Goal: Task Accomplishment & Management: Use online tool/utility

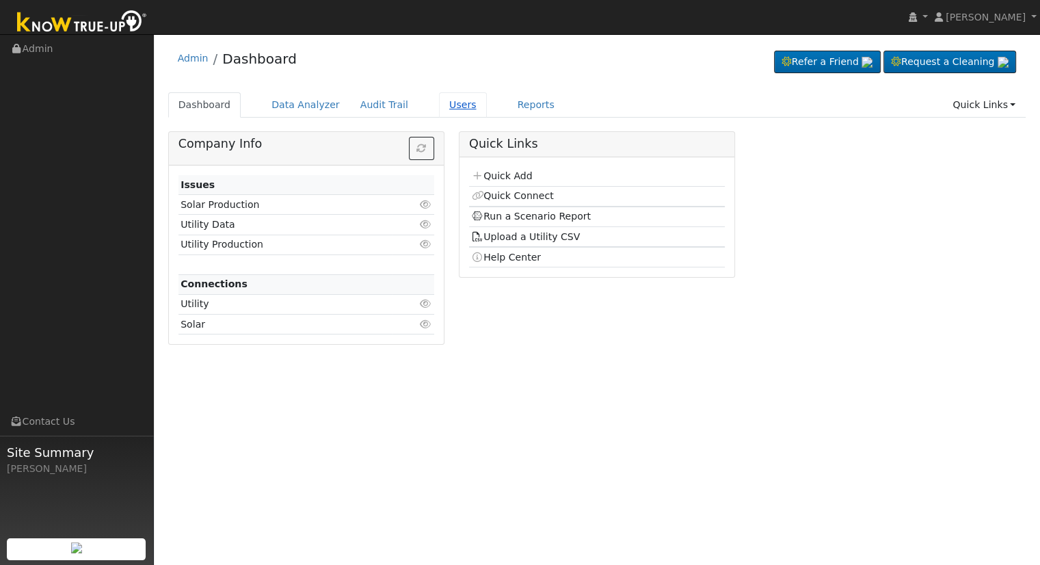
click at [454, 107] on link "Users" at bounding box center [463, 104] width 48 height 25
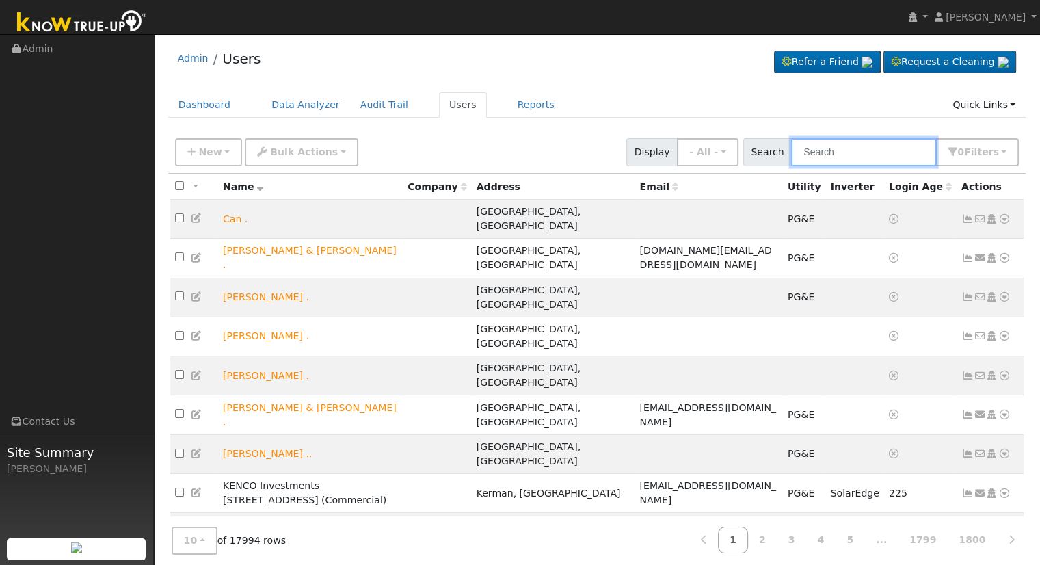
click at [890, 156] on input "text" at bounding box center [863, 152] width 145 height 28
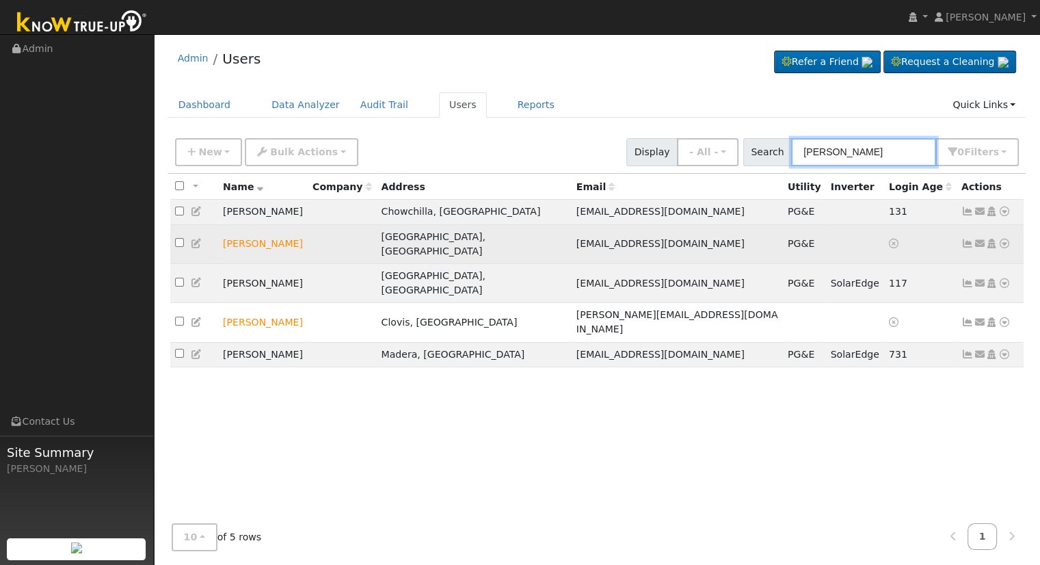
type input "michael ber"
click at [1004, 239] on icon at bounding box center [1005, 244] width 12 height 10
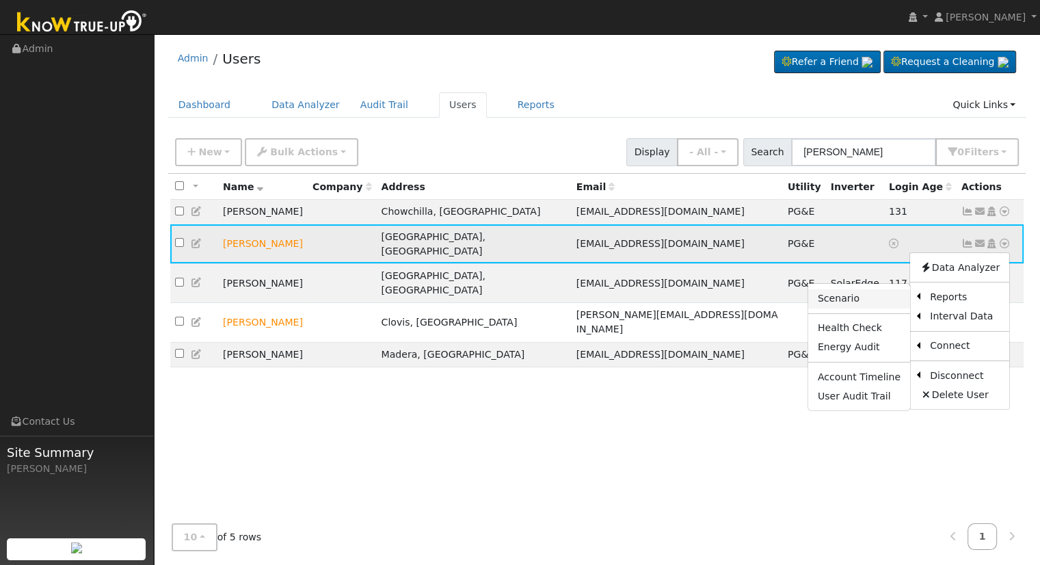
click at [856, 293] on link "Scenario" at bounding box center [859, 298] width 102 height 19
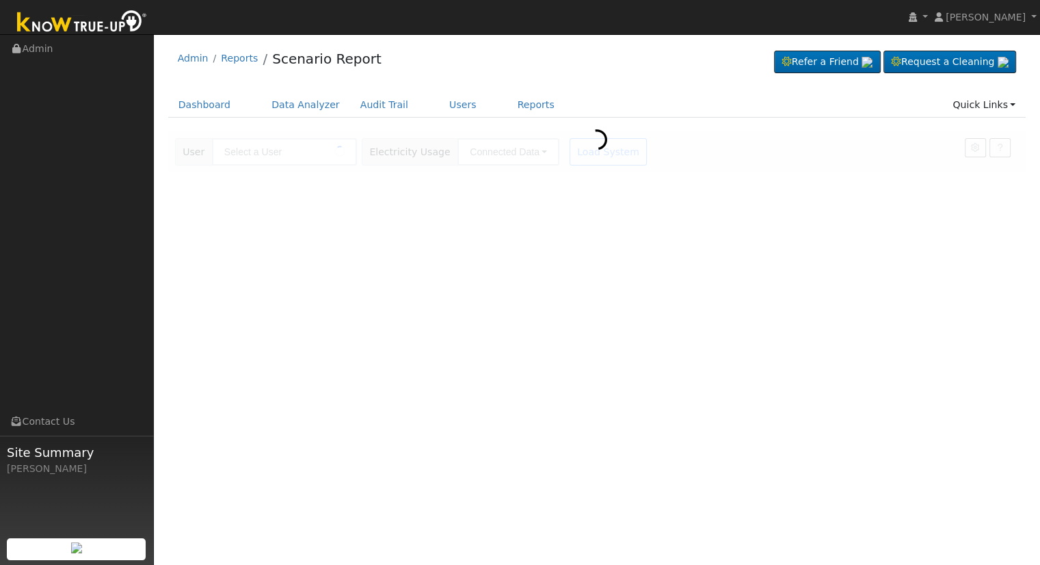
type input "[PERSON_NAME]"
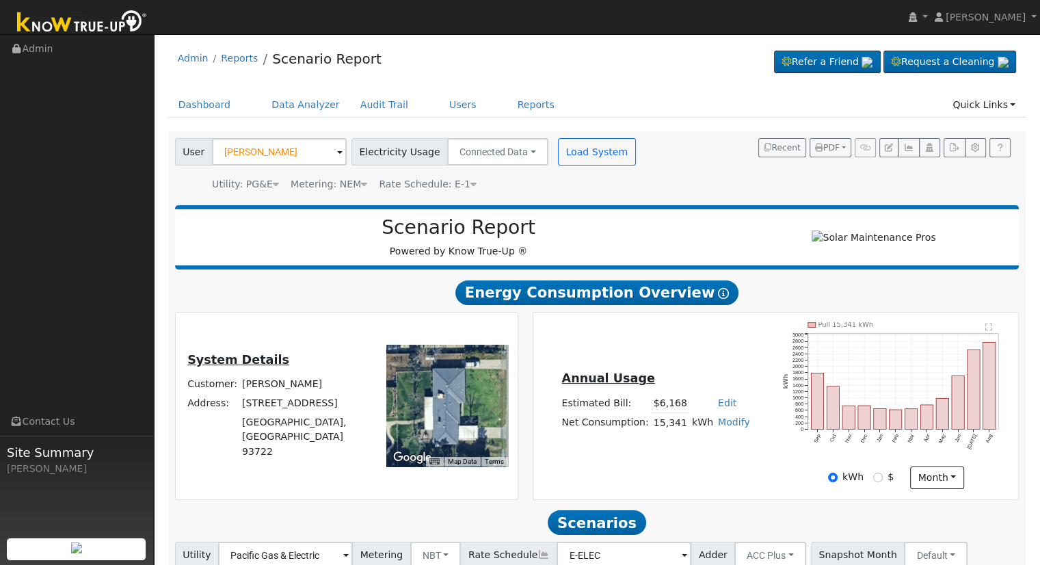
click at [718, 407] on link "Edit" at bounding box center [727, 402] width 18 height 11
type input "7057"
click at [693, 360] on div "Annual Usage Estimated Bill: $7,057 Edit Estimated Bill $ 7057 Annual Net Consu…" at bounding box center [776, 405] width 481 height 167
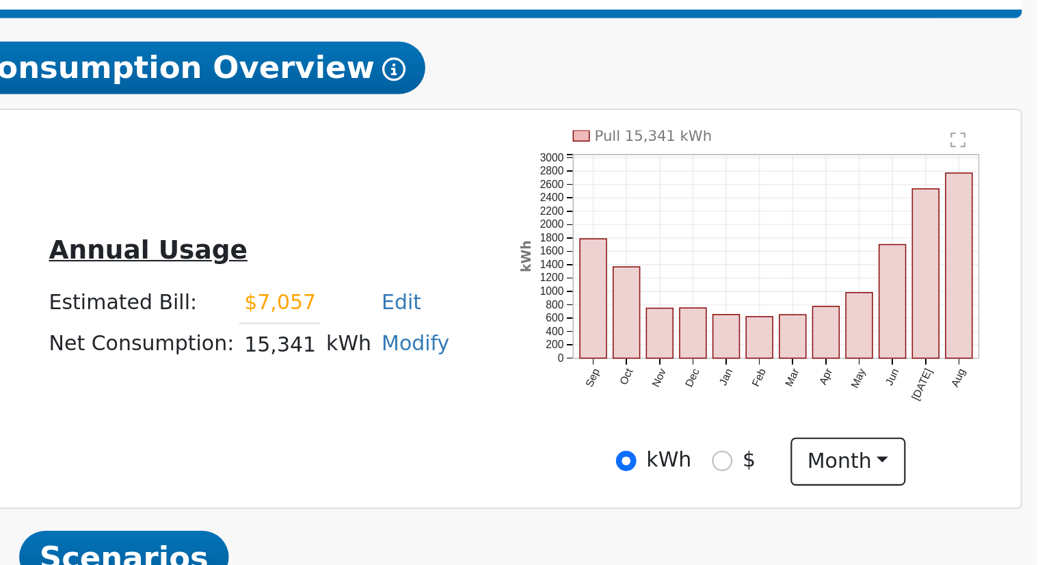
scroll to position [107, 0]
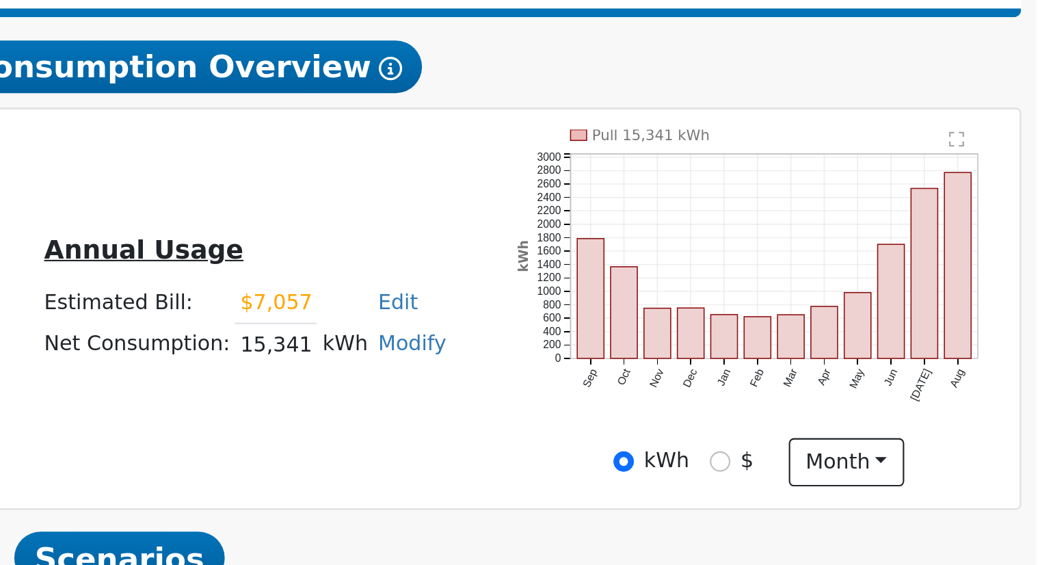
drag, startPoint x: 653, startPoint y: 318, endPoint x: 704, endPoint y: 323, distance: 51.5
click at [704, 323] on tr "Net Consumption: 15,341 kWh Modify Add Consumption Add Electric Vehicle Add Con…" at bounding box center [655, 322] width 193 height 20
click at [668, 345] on div "Annual Usage Estimated Bill: $7,057 Edit Estimated Bill $ 7057 Annual Net Consu…" at bounding box center [776, 304] width 481 height 167
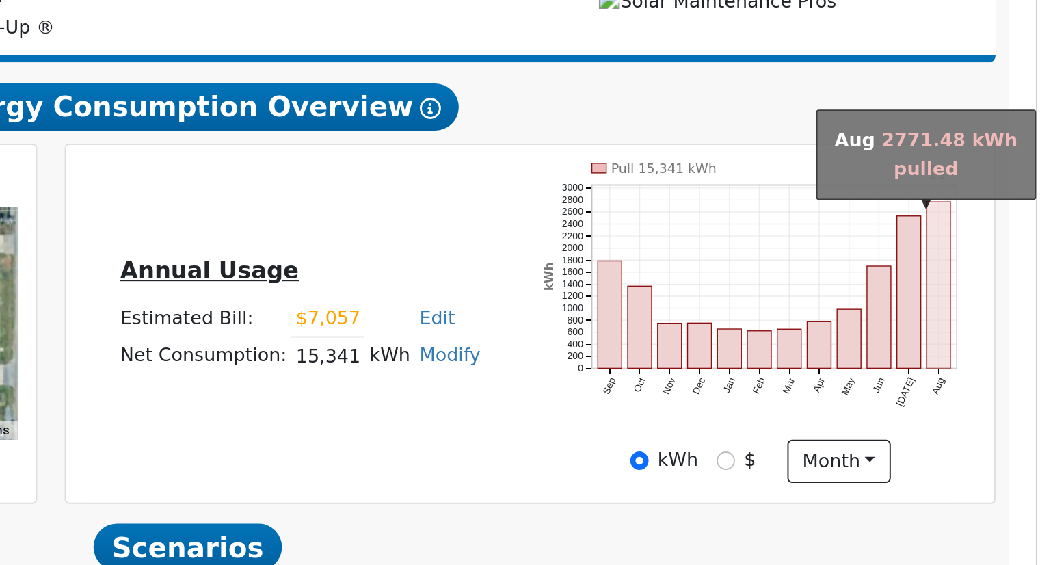
click at [990, 308] on rect "onclick=""" at bounding box center [990, 284] width 12 height 87
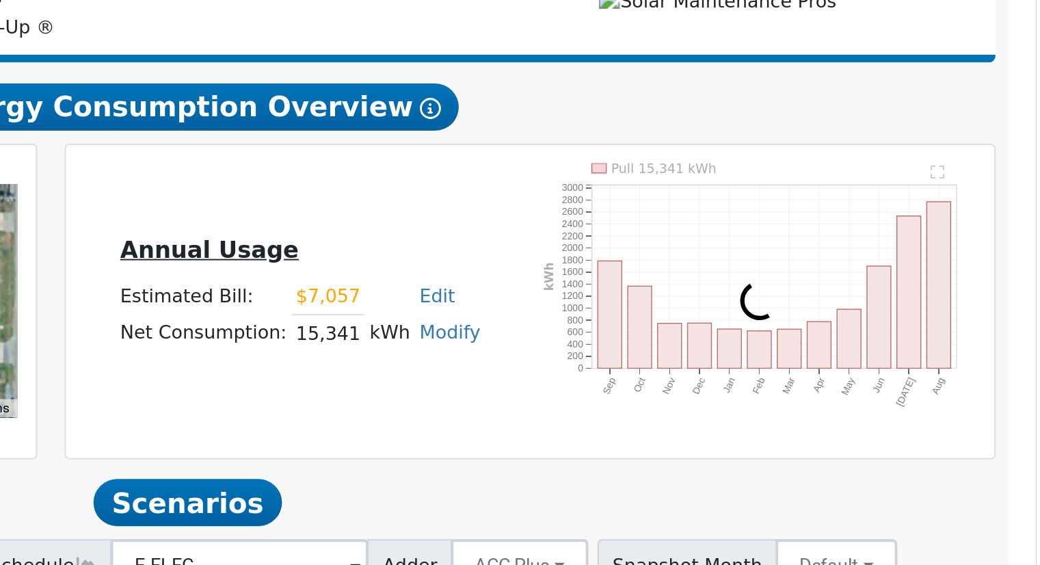
scroll to position [23, 0]
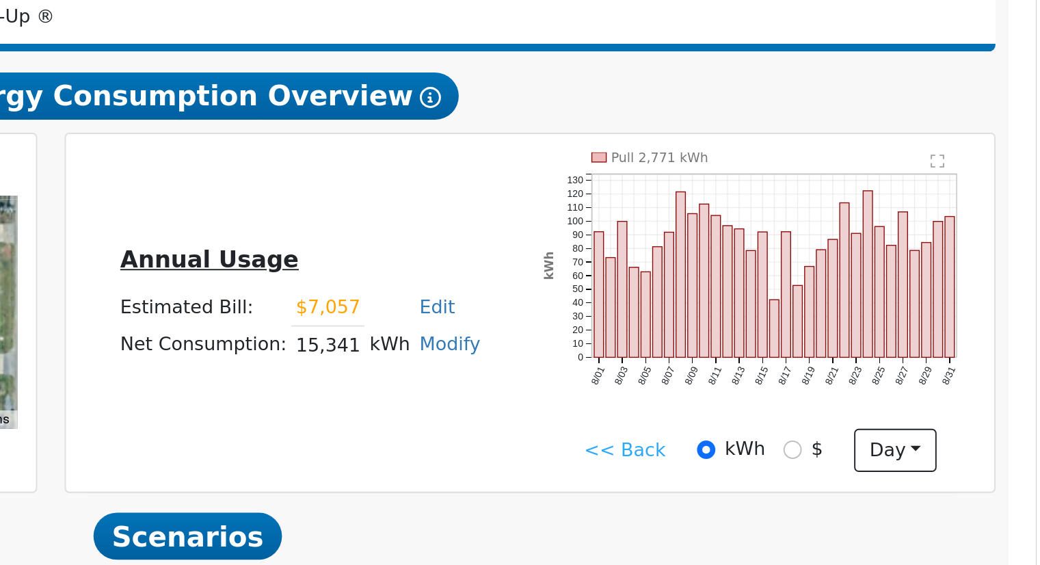
click at [888, 476] on div "Annual Usage Estimated Bill: $7,057 Edit Estimated Bill $ 7057 Annual Net Consu…" at bounding box center [776, 383] width 486 height 187
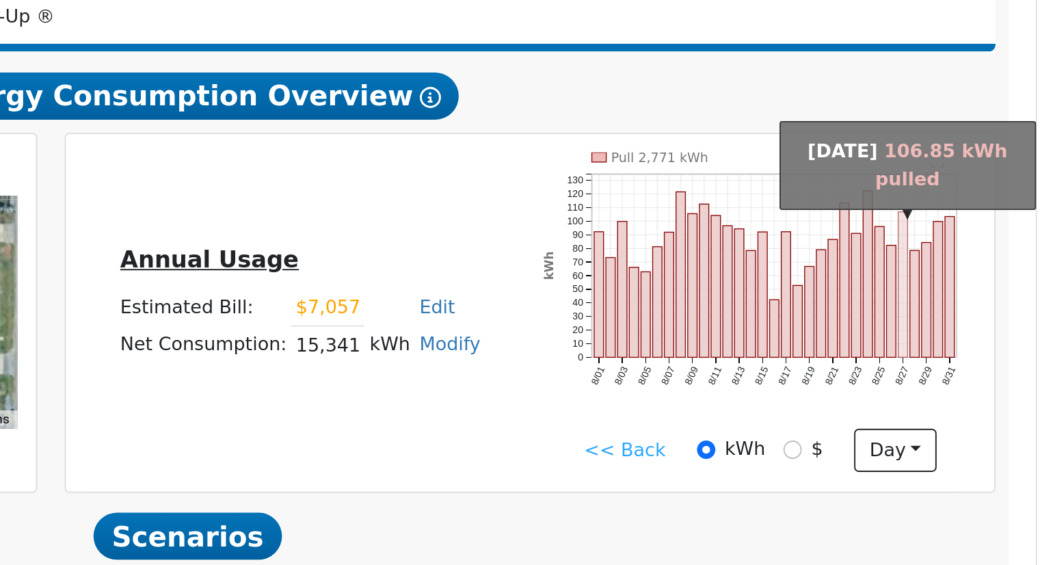
click at [971, 399] on rect "onclick=""" at bounding box center [970, 368] width 5 height 76
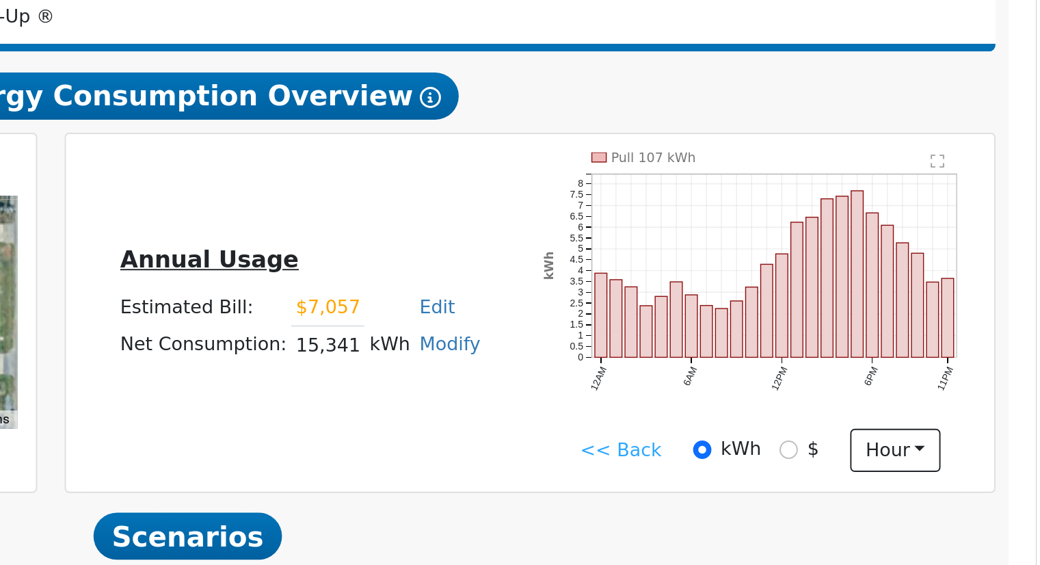
click at [818, 460] on link "<< Back" at bounding box center [823, 455] width 42 height 14
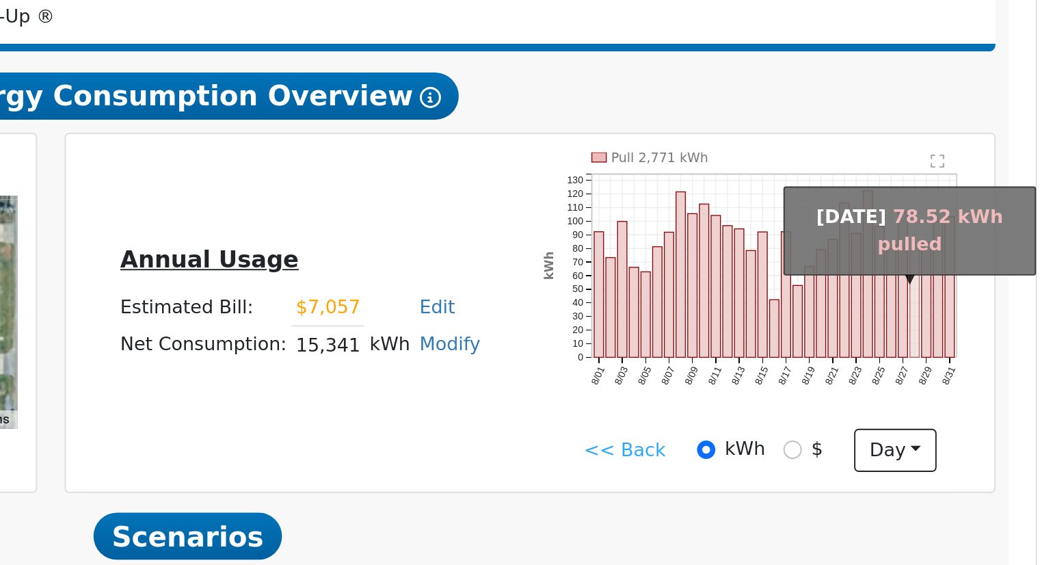
click at [976, 400] on rect "onclick=""" at bounding box center [977, 379] width 5 height 56
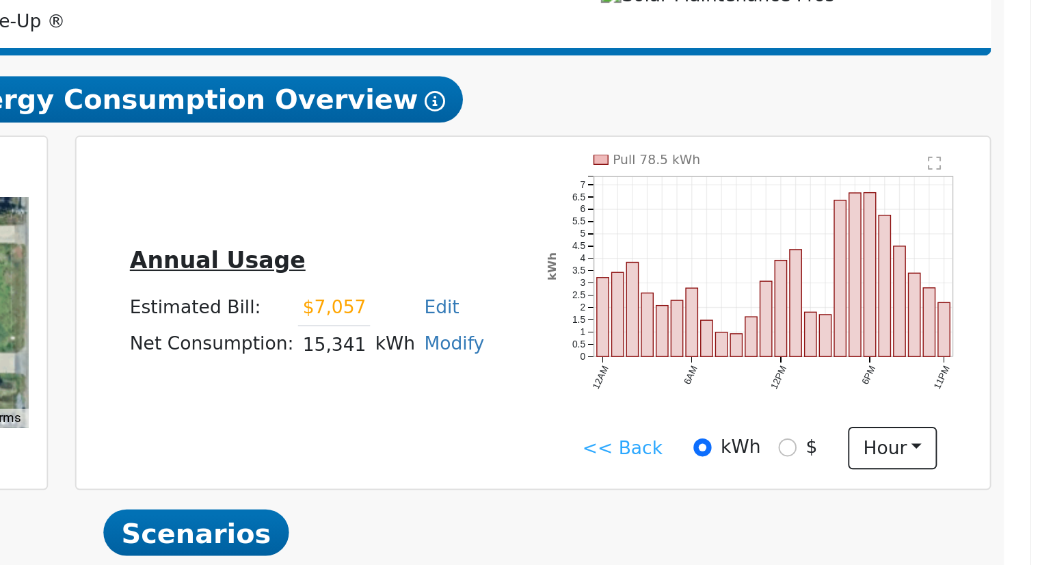
click at [825, 461] on link "<< Back" at bounding box center [823, 455] width 42 height 14
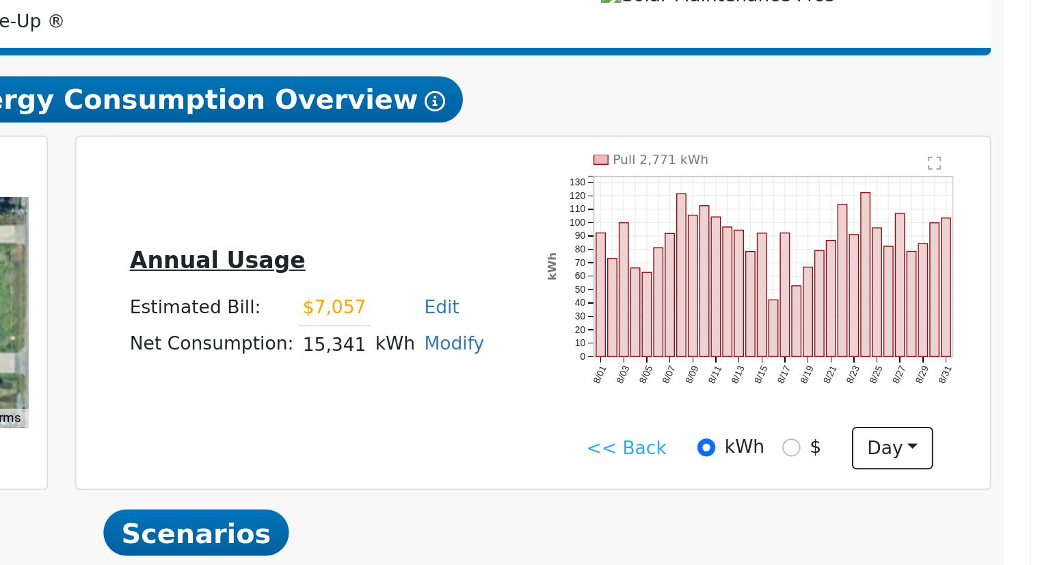
click at [828, 458] on link "<< Back" at bounding box center [825, 455] width 42 height 14
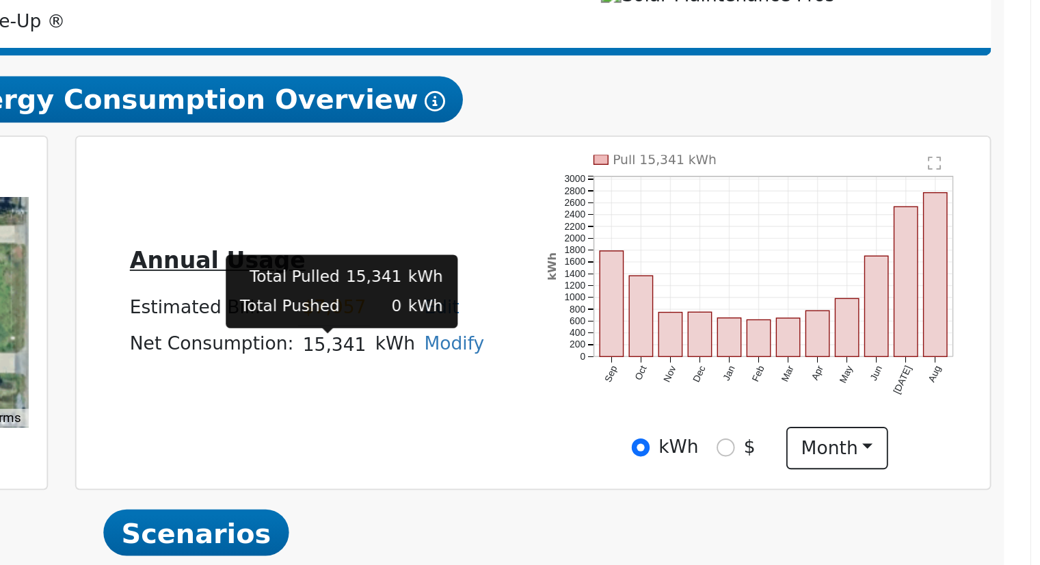
click at [652, 403] on td "15,341" at bounding box center [670, 401] width 38 height 20
click at [654, 403] on td "15,341" at bounding box center [670, 401] width 38 height 20
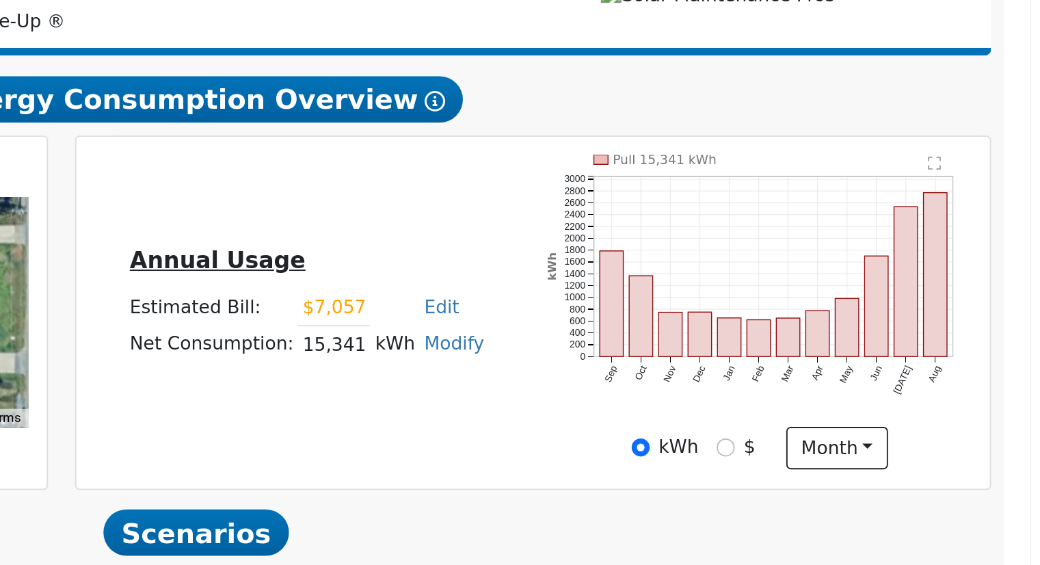
drag, startPoint x: 654, startPoint y: 403, endPoint x: 707, endPoint y: 405, distance: 52.7
click at [707, 405] on tr "Net Consumption: 15,341 kWh Modify Add Consumption Add Electric Vehicle Add Con…" at bounding box center [655, 401] width 193 height 20
click at [672, 425] on div "Annual Usage Estimated Bill: $7,057 Edit Estimated Bill $ 7057 Annual Net Consu…" at bounding box center [776, 383] width 481 height 167
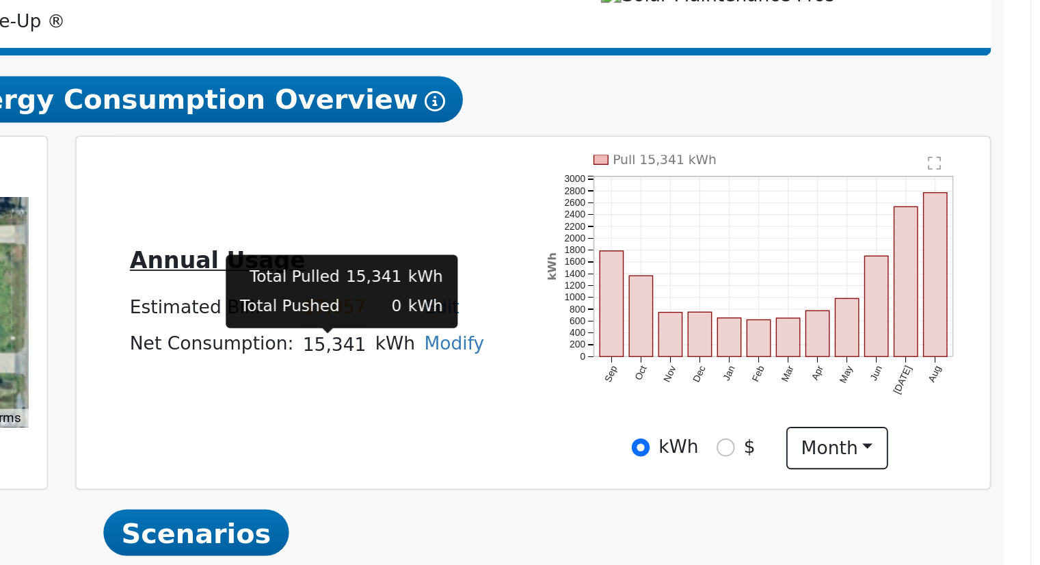
click at [678, 410] on td "15,341" at bounding box center [670, 401] width 38 height 20
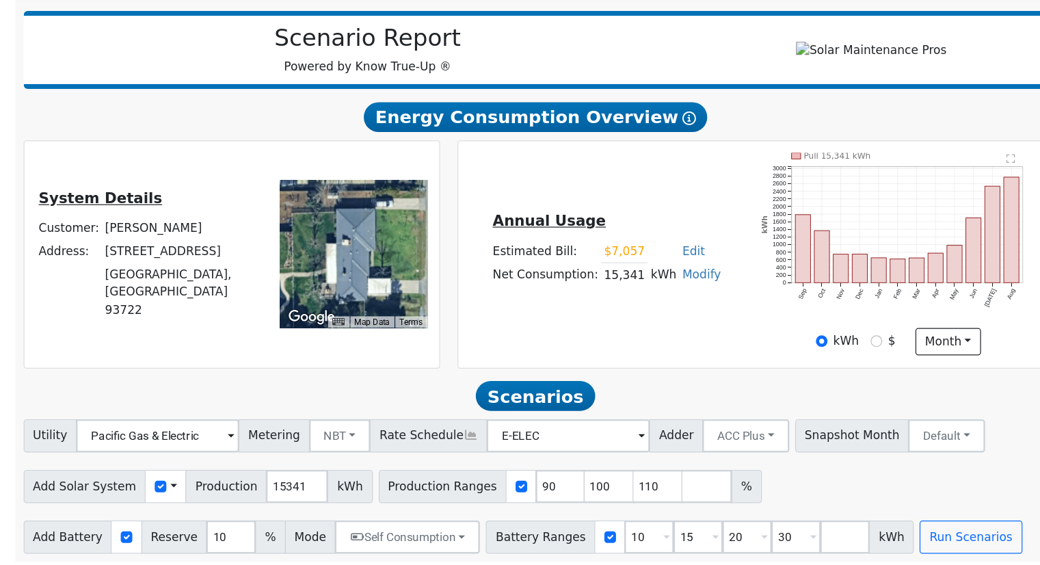
scroll to position [107, 0]
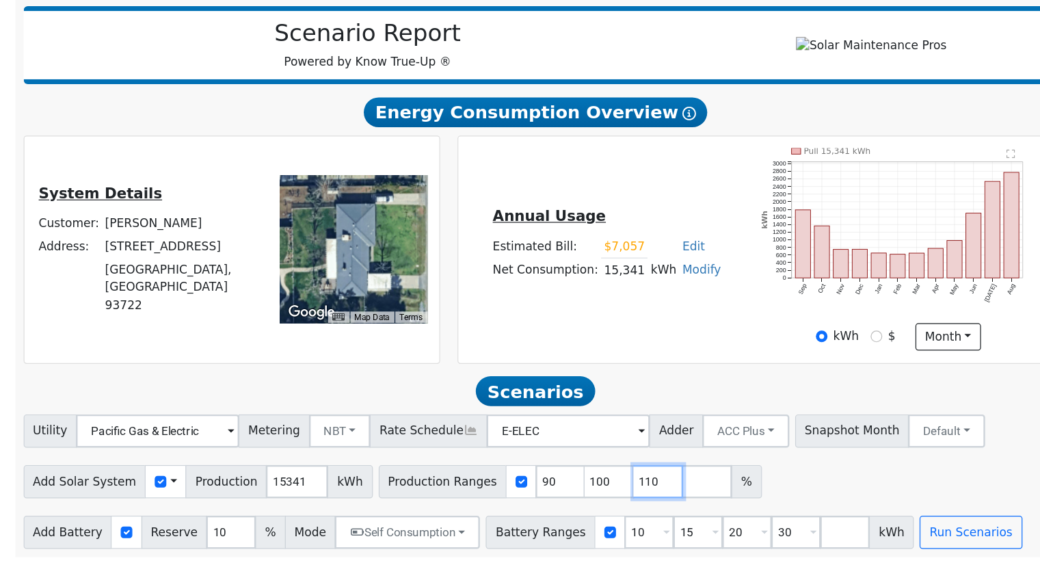
click at [678, 494] on input "110" at bounding box center [698, 495] width 41 height 27
type input "1"
click at [711, 534] on input "15" at bounding box center [731, 537] width 41 height 27
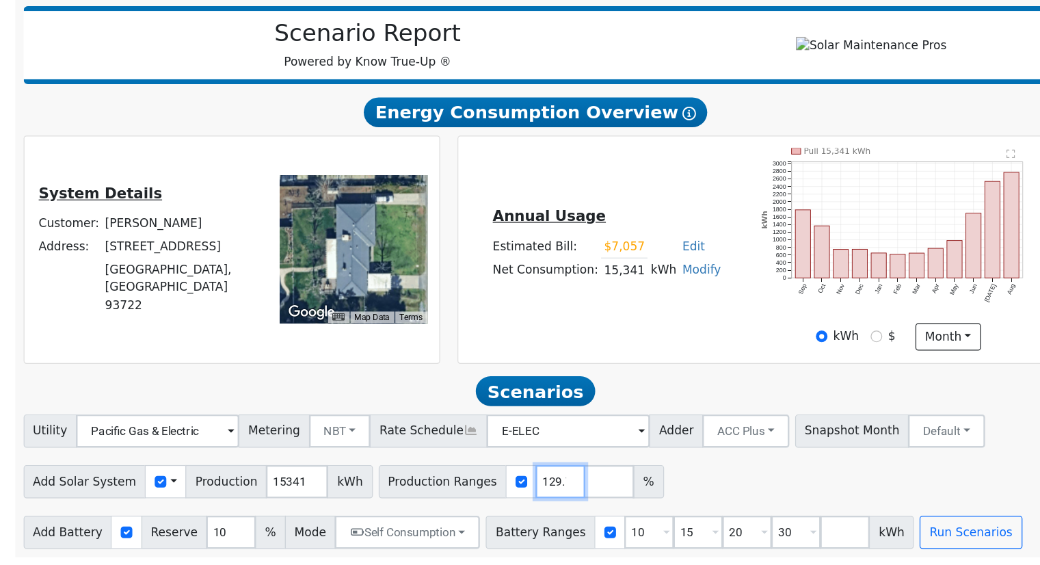
click at [597, 495] on input "129.756" at bounding box center [617, 495] width 41 height 27
type input "129.756861"
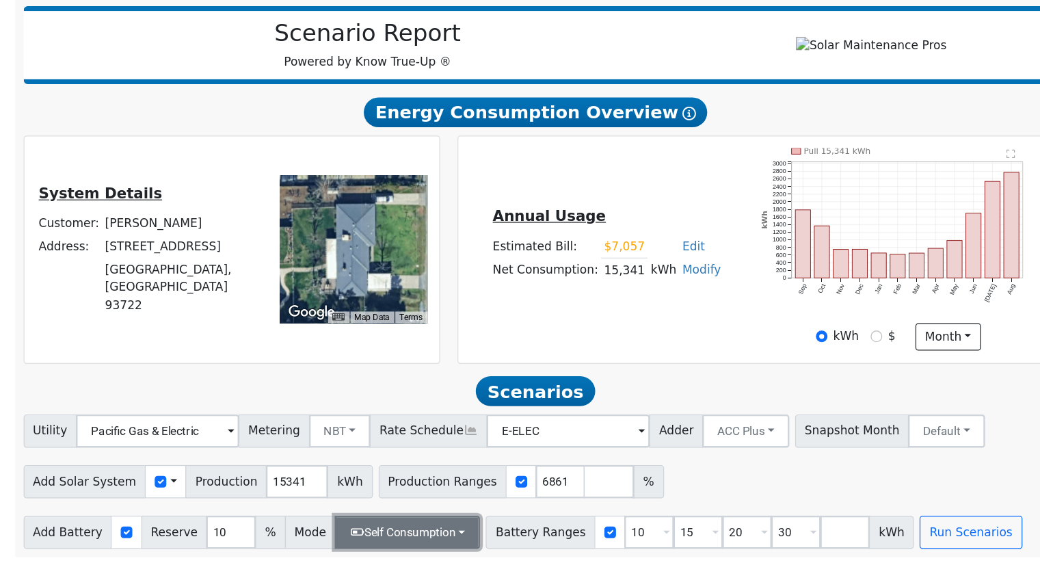
click at [491, 533] on button "Self Consumption" at bounding box center [492, 537] width 120 height 27
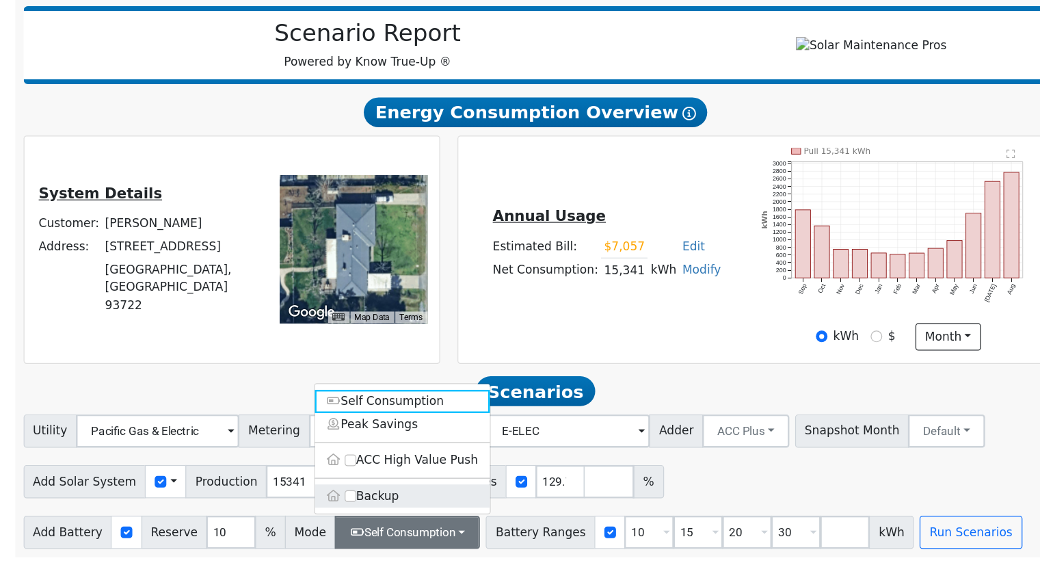
click at [461, 508] on label "Backup" at bounding box center [487, 507] width 144 height 19
click at [449, 508] on input "Backup" at bounding box center [445, 508] width 10 height 10
type input "20"
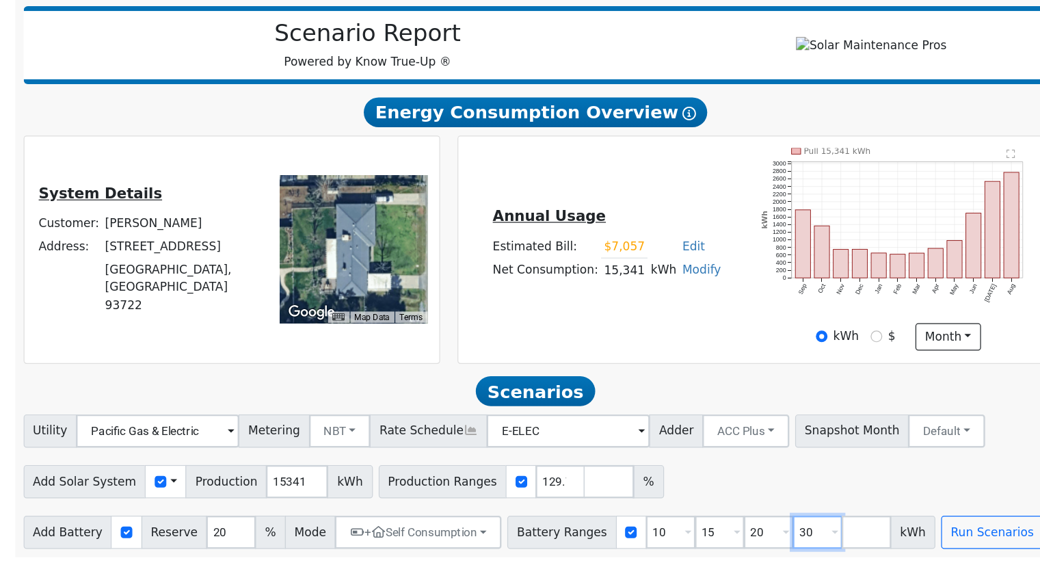
click at [809, 534] on input "30" at bounding box center [829, 537] width 41 height 27
type input "3"
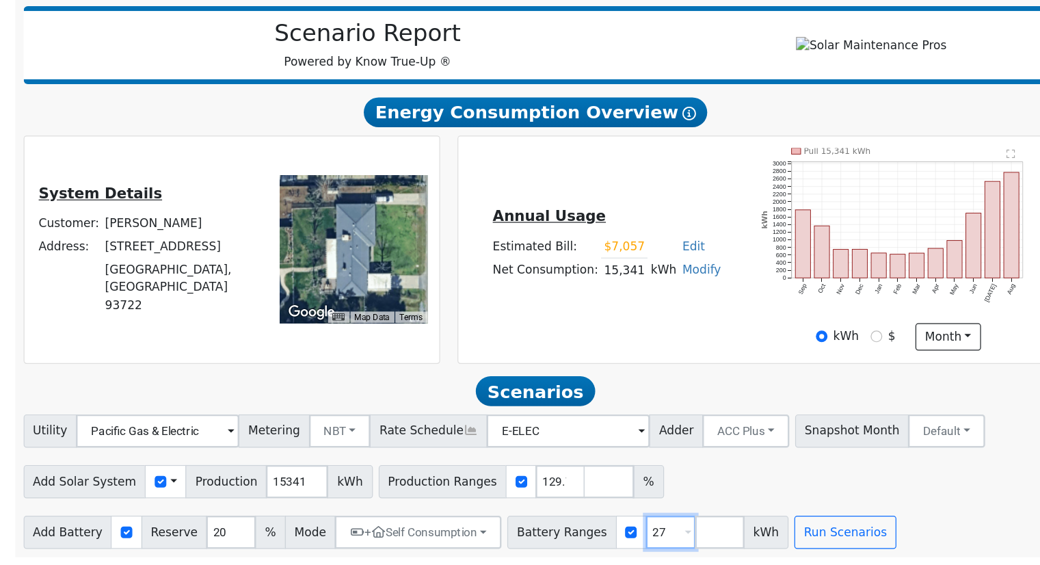
type input "27"
click at [810, 537] on button "Run Scenarios" at bounding box center [852, 537] width 84 height 27
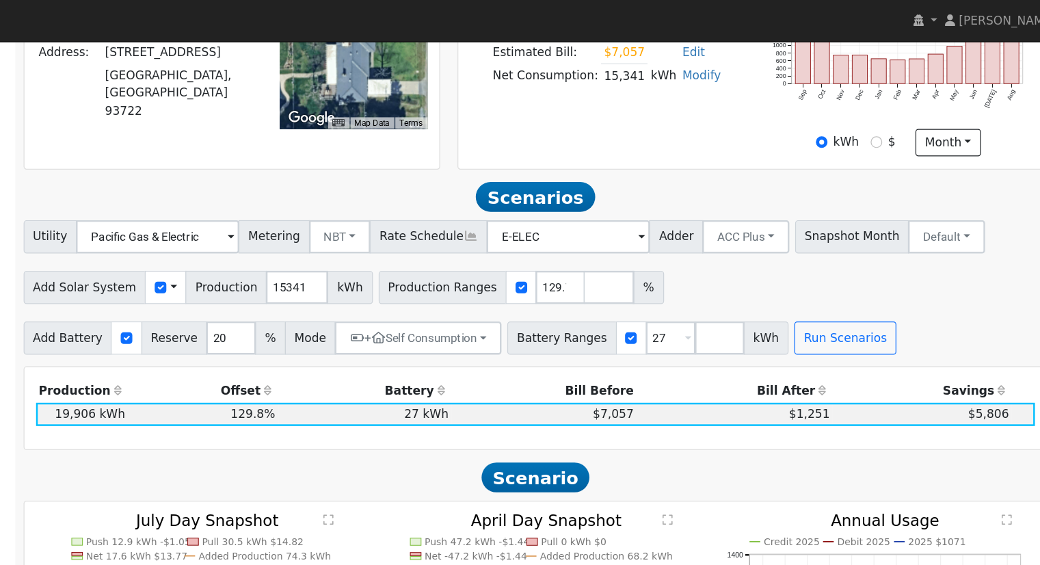
scroll to position [360, 0]
click at [728, 276] on input "number" at bounding box center [748, 278] width 41 height 27
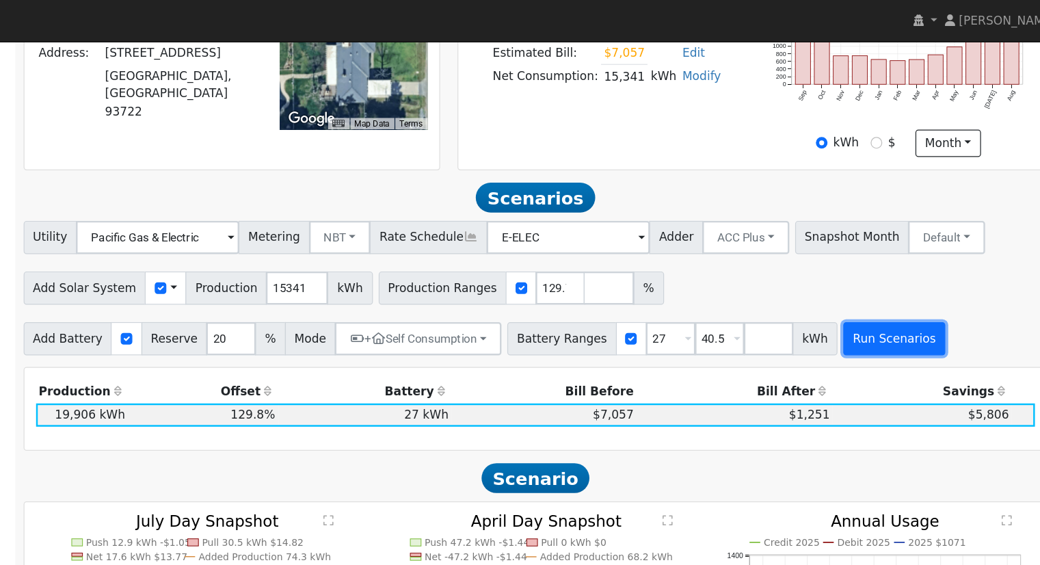
click at [851, 281] on button "Run Scenarios" at bounding box center [893, 278] width 84 height 27
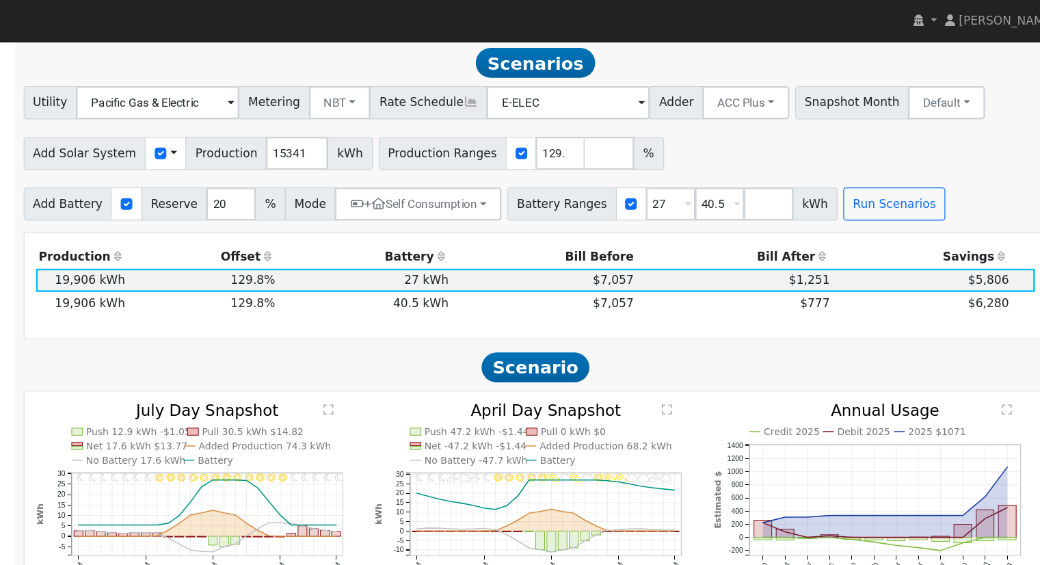
scroll to position [473, 0]
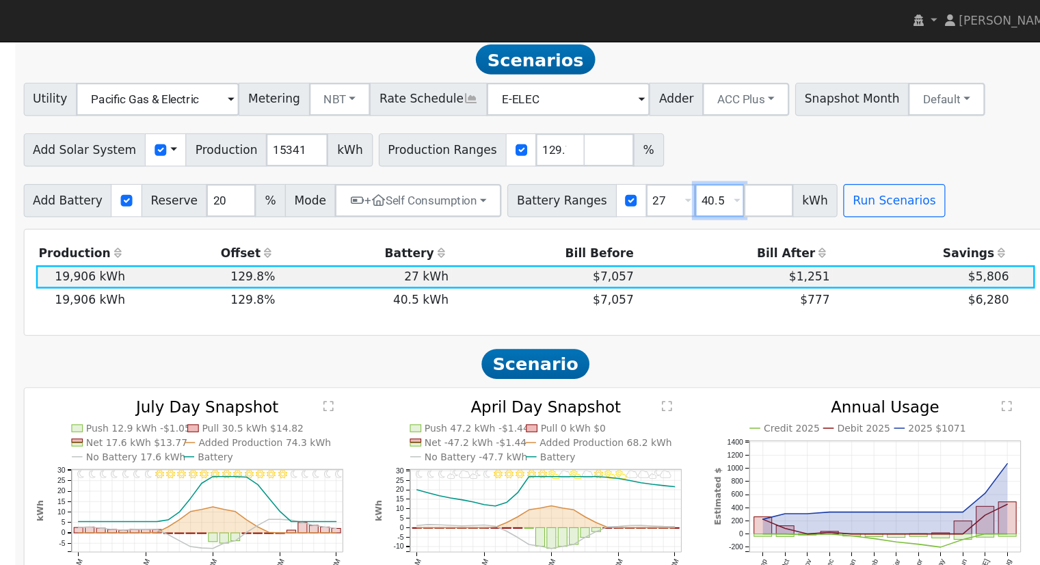
click at [728, 164] on input "40.5" at bounding box center [748, 165] width 41 height 27
type input "4"
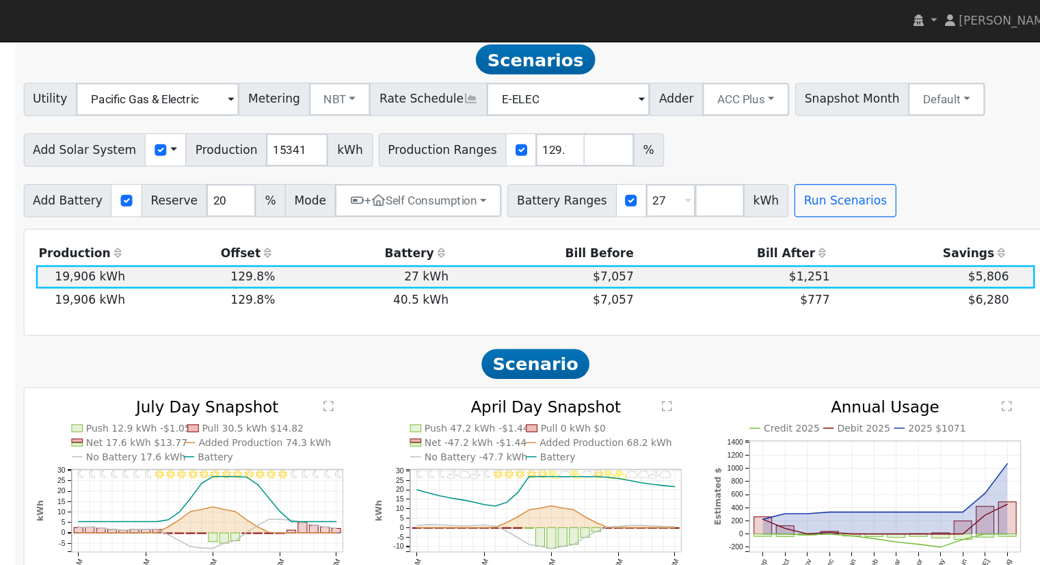
click at [735, 120] on div "Add Solar System Use CSV Data Production 15341 kWh Production Ranges 129.756861…" at bounding box center [596, 121] width 849 height 32
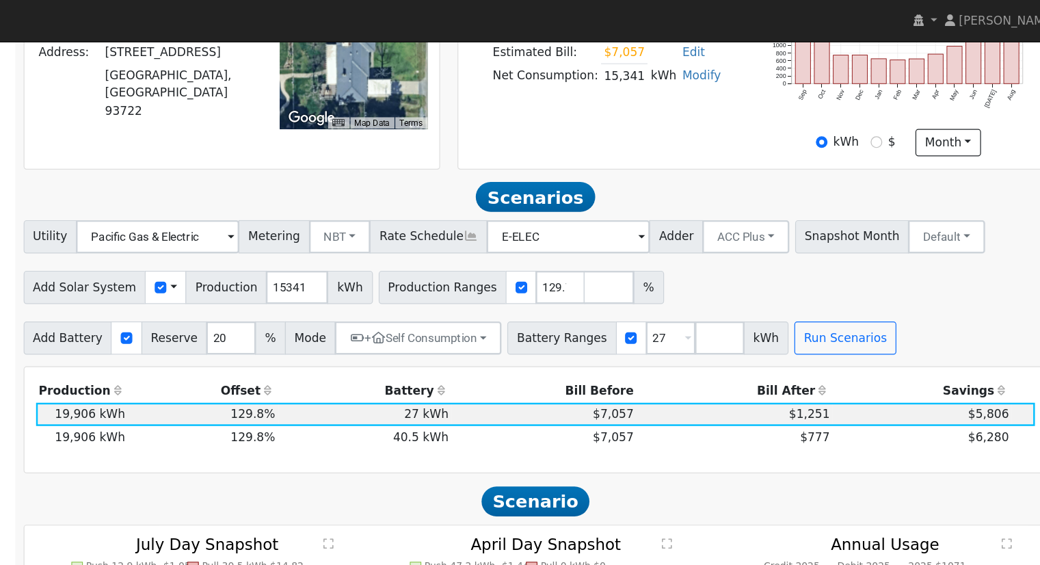
scroll to position [360, 0]
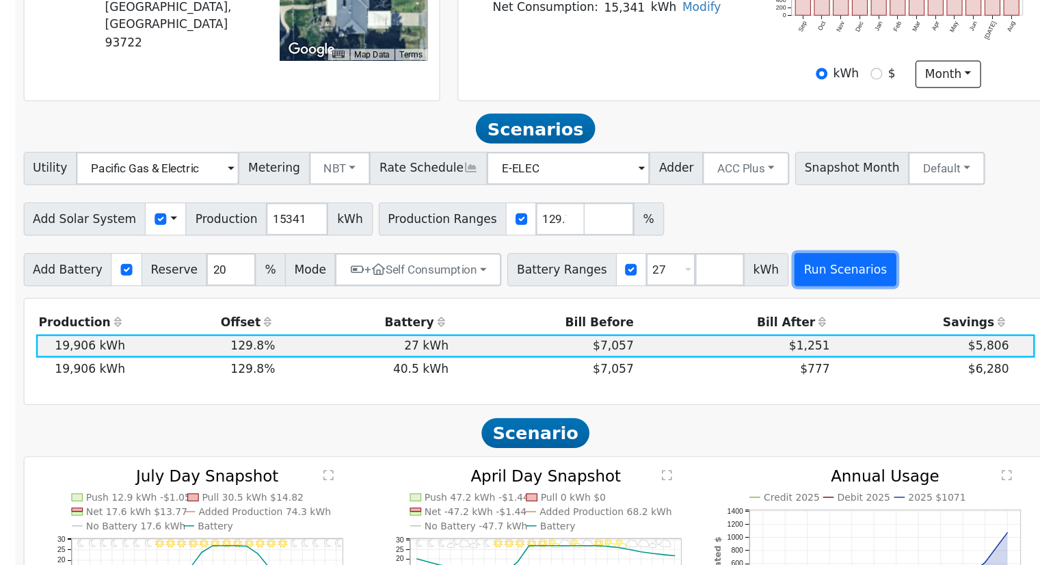
click at [839, 284] on button "Run Scenarios" at bounding box center [852, 278] width 84 height 27
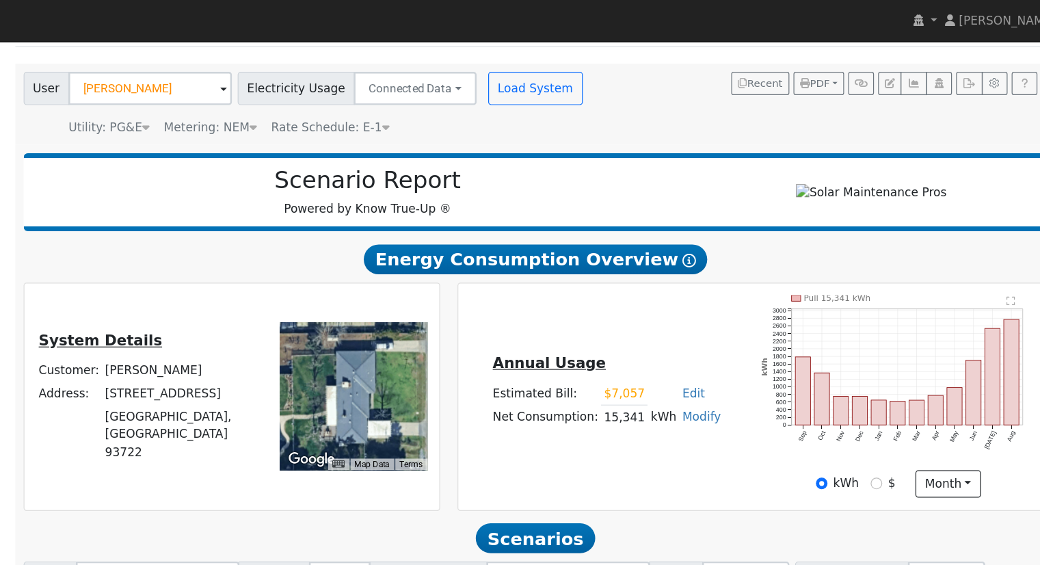
scroll to position [79, 0]
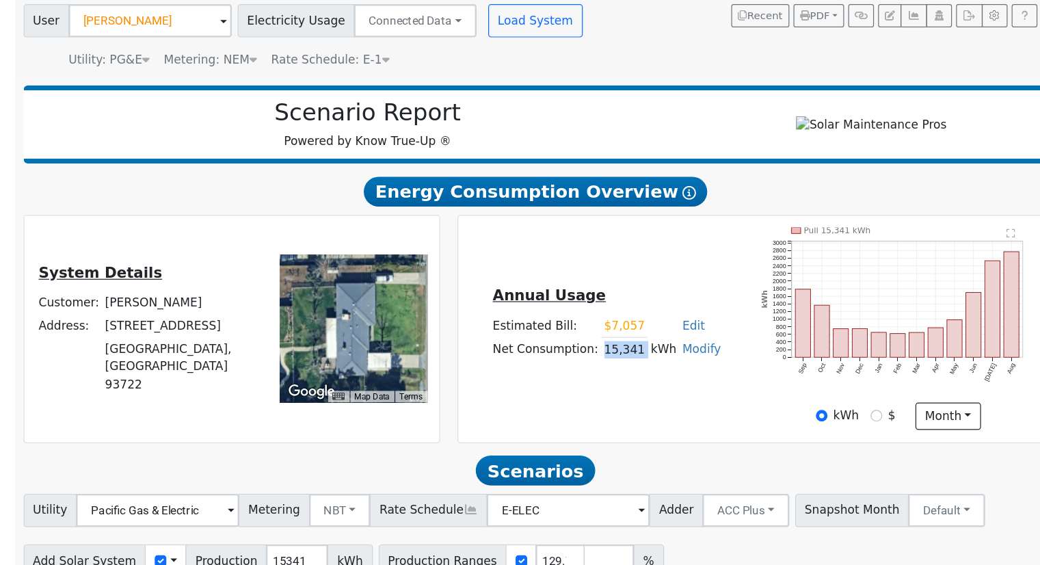
drag, startPoint x: 652, startPoint y: 354, endPoint x: 685, endPoint y: 349, distance: 33.2
click at [685, 349] on tr "Net Consumption: 15,341 kWh Modify Add Consumption Add Electric Vehicle Add Con…" at bounding box center [655, 344] width 193 height 20
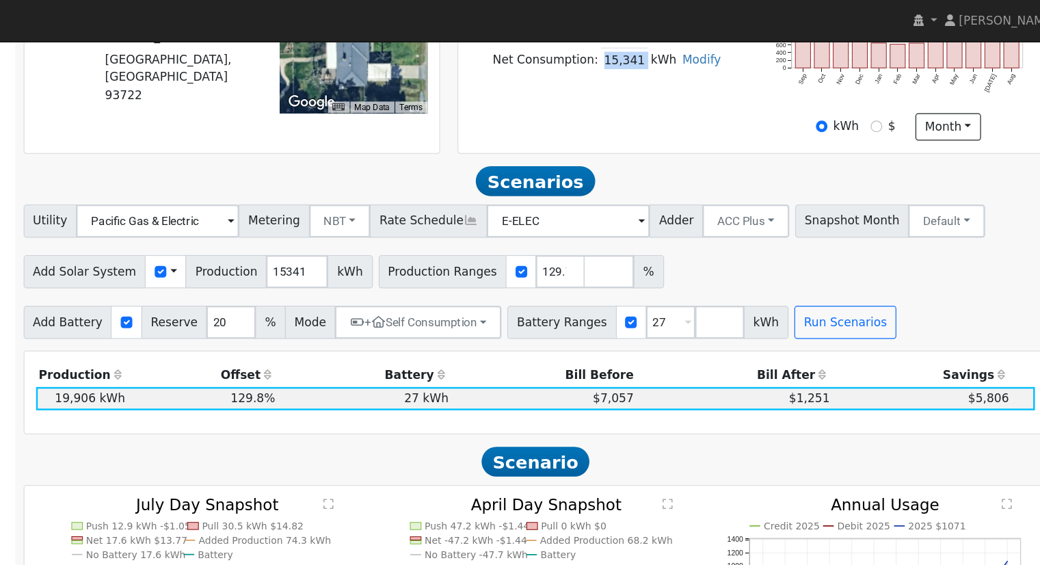
scroll to position [373, 0]
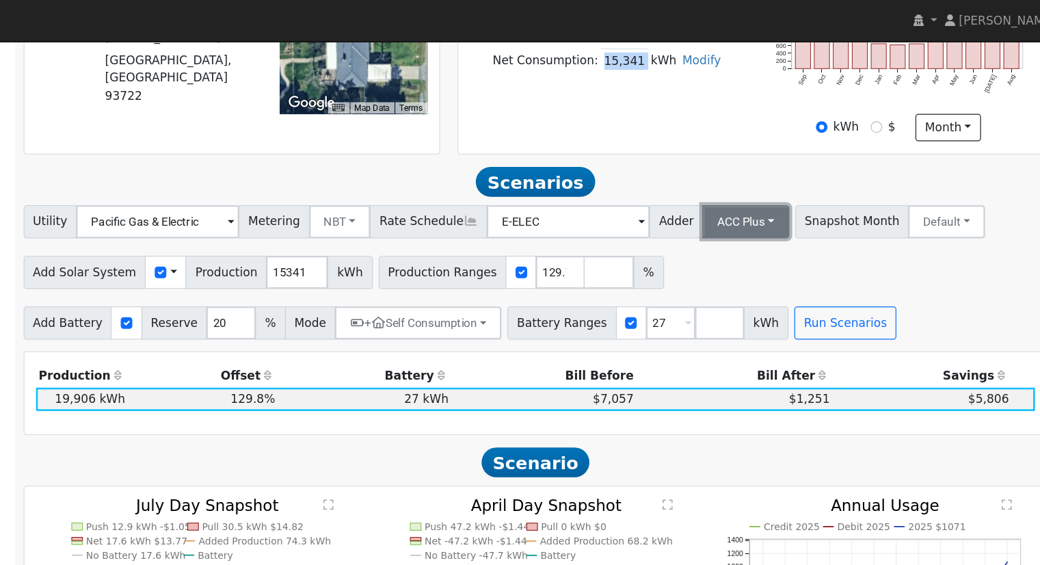
click at [735, 184] on button "ACC Plus" at bounding box center [771, 182] width 72 height 27
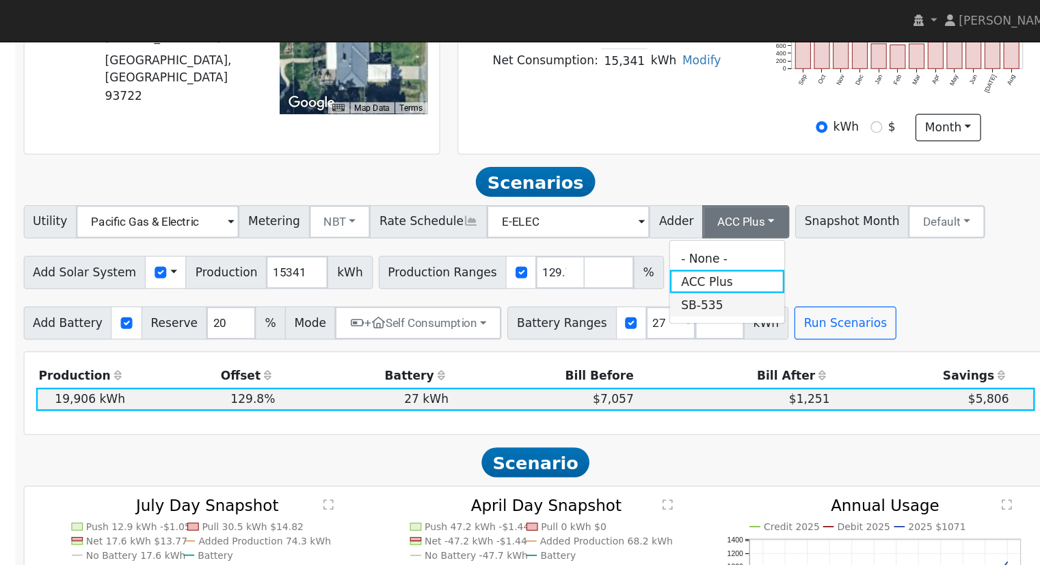
click at [762, 252] on link "SB-535" at bounding box center [755, 250] width 95 height 19
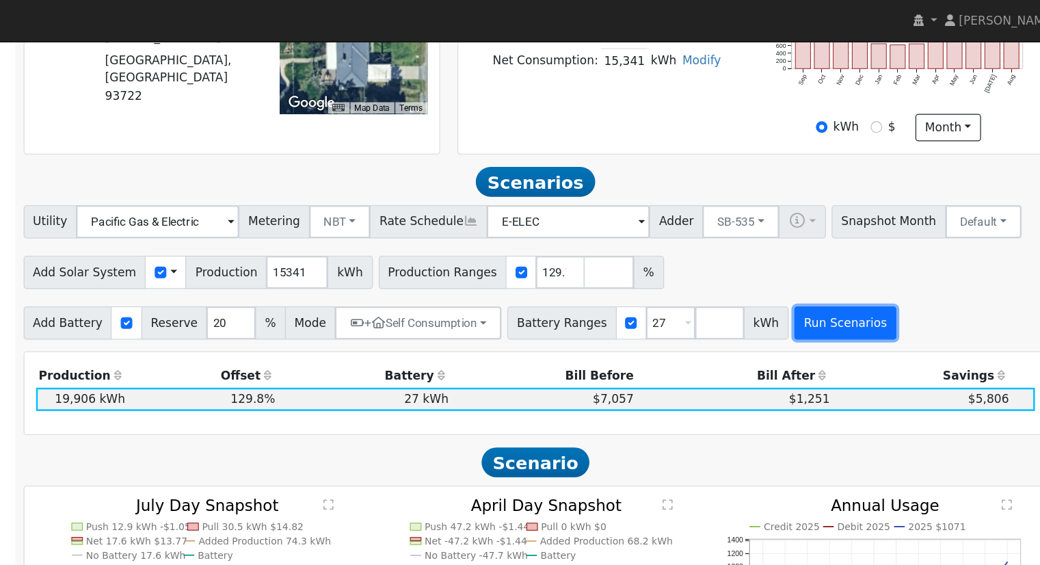
click at [819, 267] on button "Run Scenarios" at bounding box center [852, 265] width 84 height 27
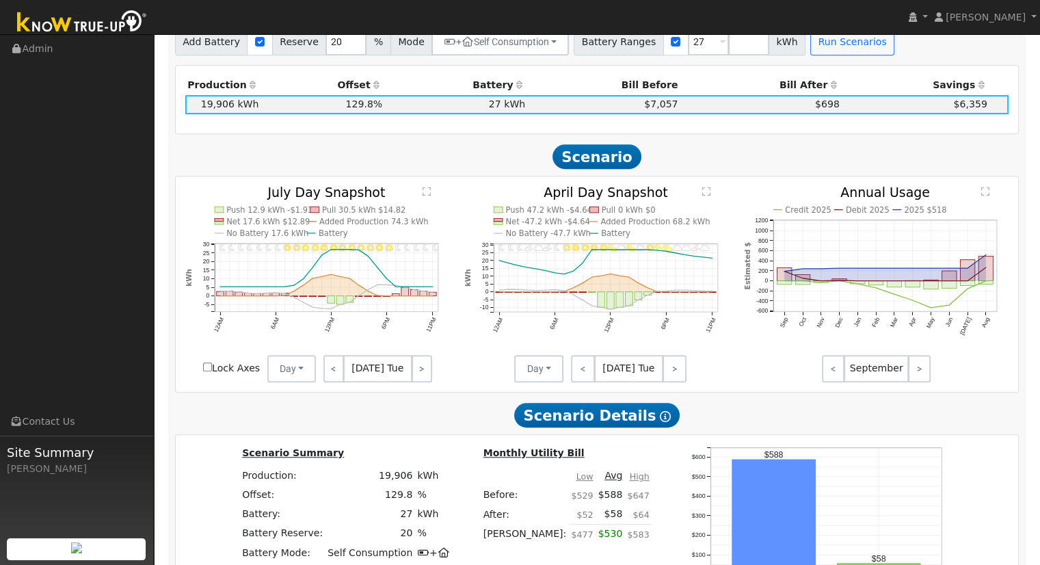
scroll to position [458, 0]
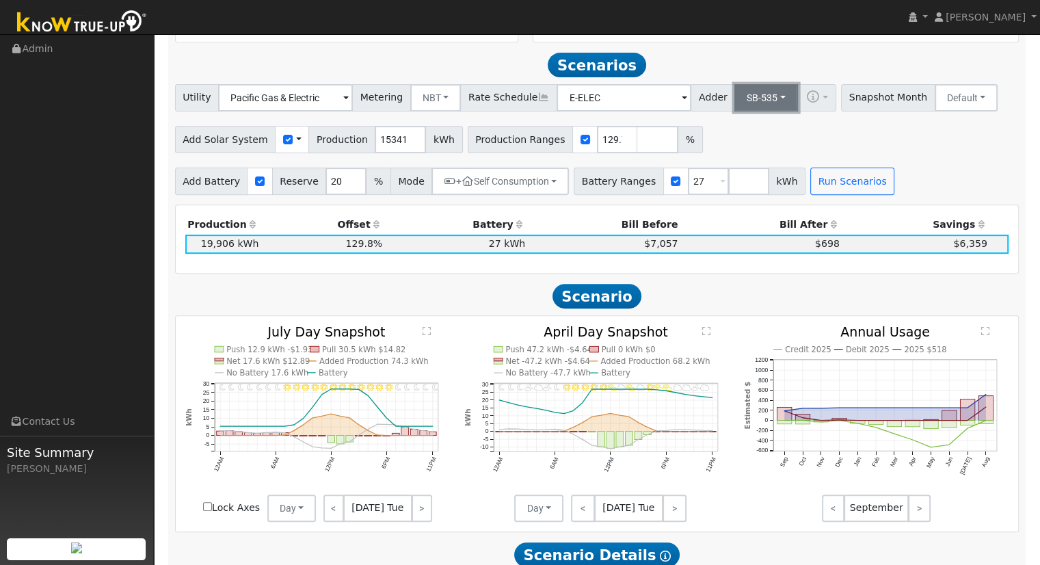
click at [743, 102] on button "SB-535" at bounding box center [767, 97] width 64 height 27
click at [752, 148] on link "ACC Plus" at bounding box center [755, 146] width 95 height 19
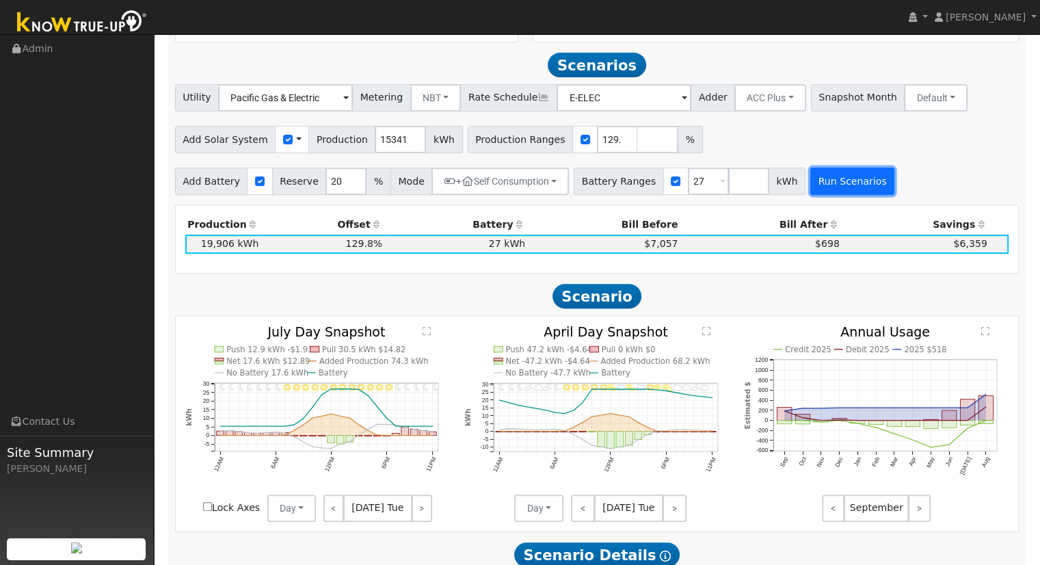
click at [831, 183] on button "Run Scenarios" at bounding box center [852, 181] width 84 height 27
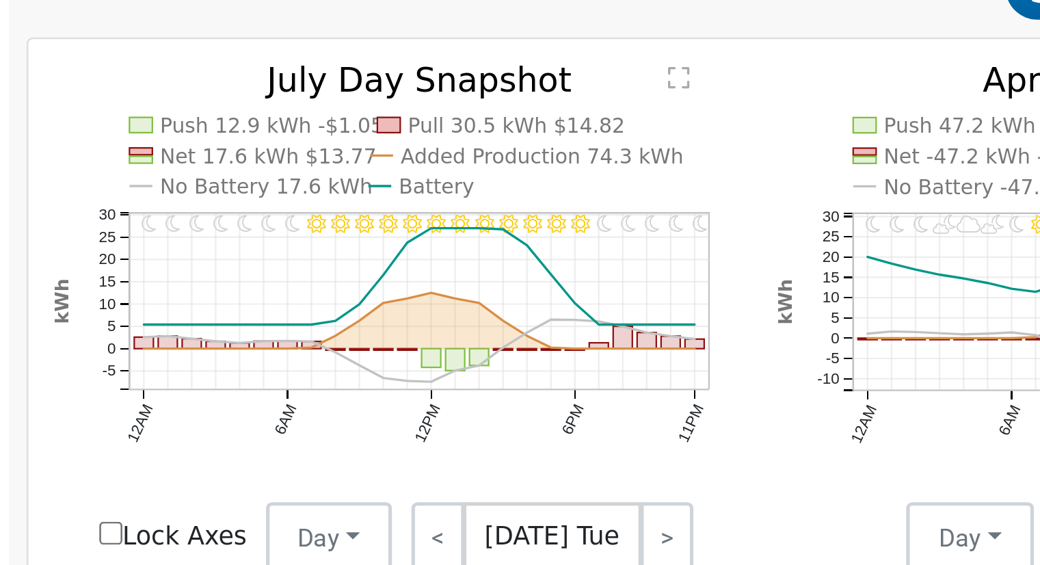
scroll to position [471, 0]
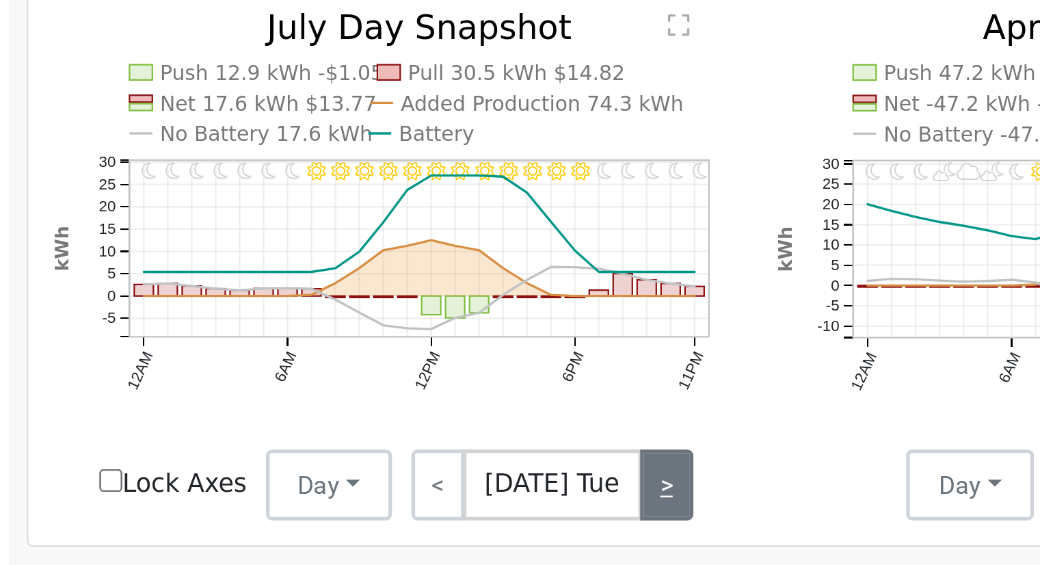
click at [420, 492] on link ">" at bounding box center [422, 494] width 21 height 27
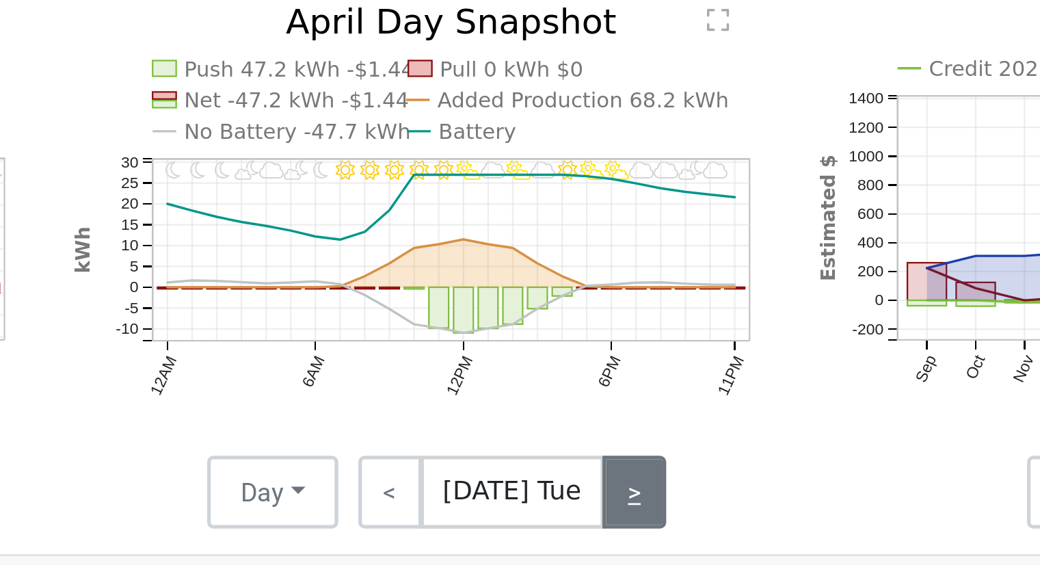
click at [676, 499] on link ">" at bounding box center [675, 494] width 24 height 27
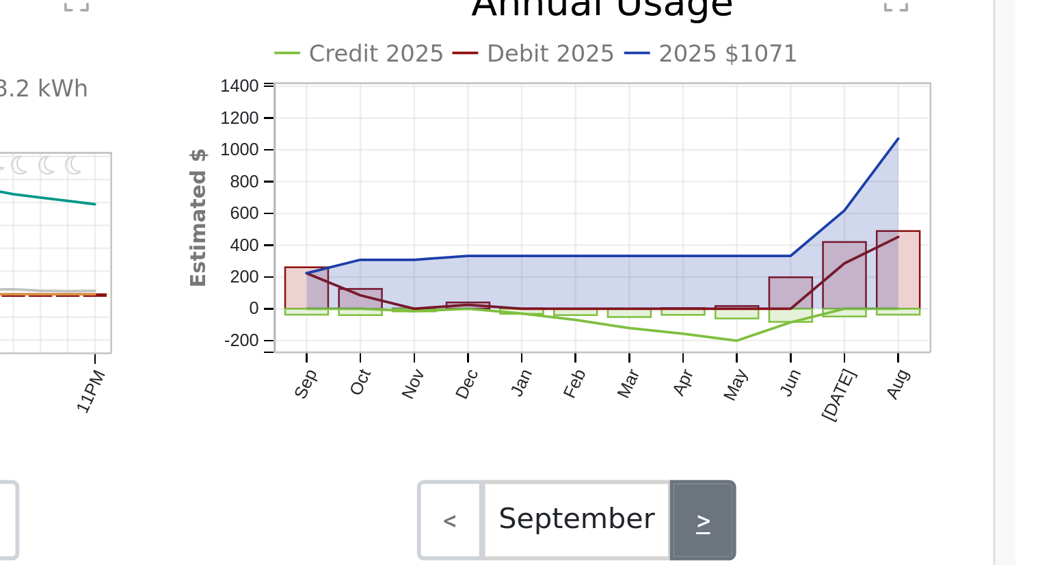
click at [921, 497] on link ">" at bounding box center [919, 494] width 23 height 27
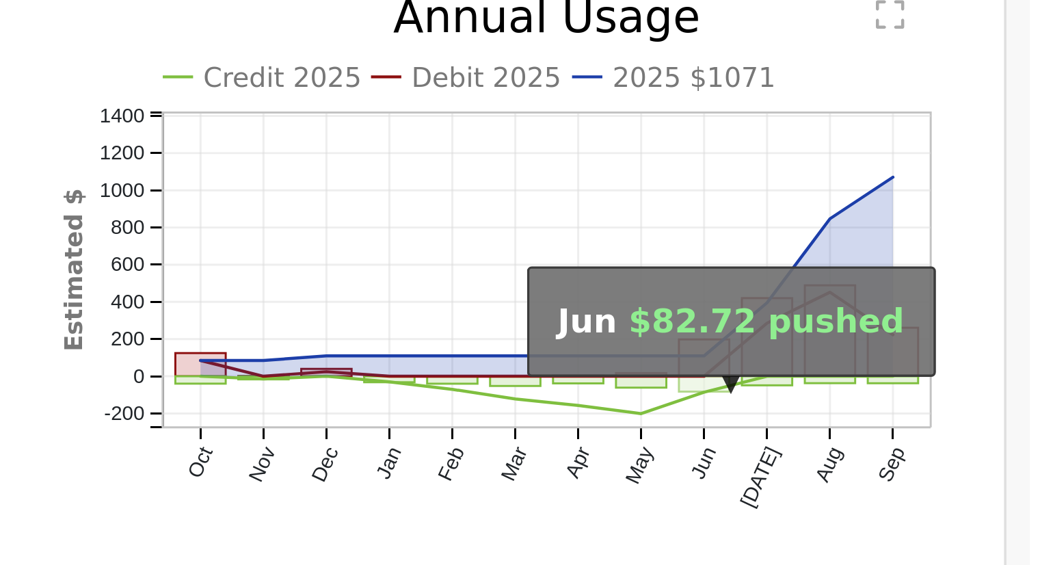
click at [927, 427] on rect "onclick=""" at bounding box center [931, 425] width 14 height 5
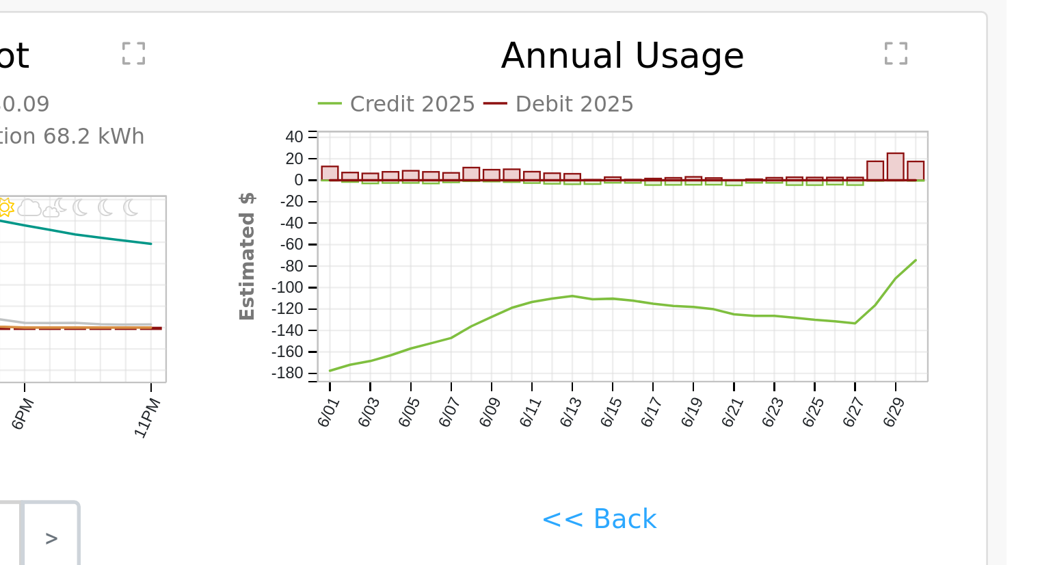
click at [869, 494] on link "<< Back" at bounding box center [876, 488] width 42 height 14
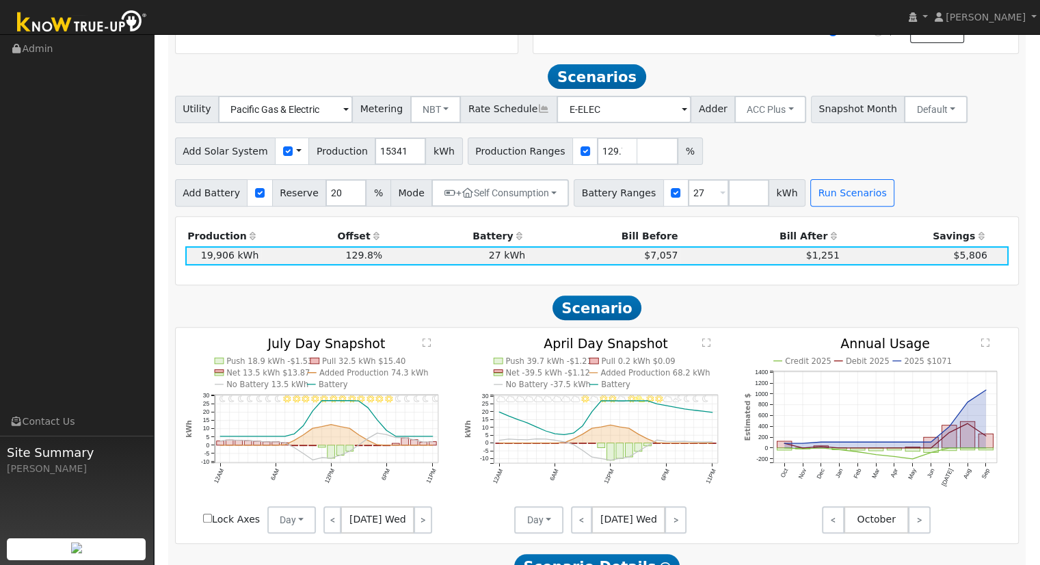
scroll to position [445, 0]
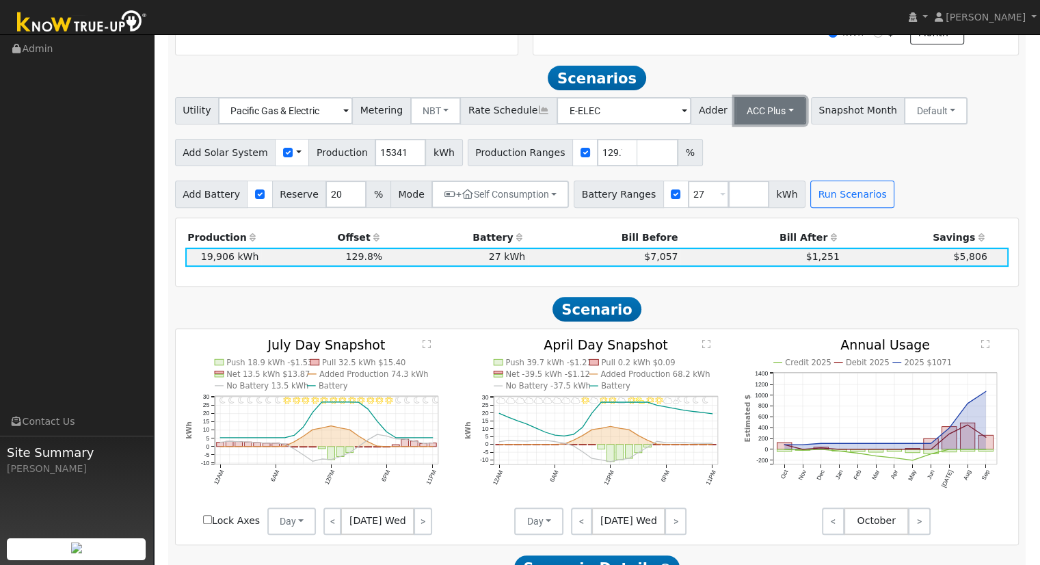
click at [735, 122] on button "ACC Plus" at bounding box center [771, 110] width 72 height 27
click at [748, 176] on link "SB-535" at bounding box center [755, 179] width 95 height 19
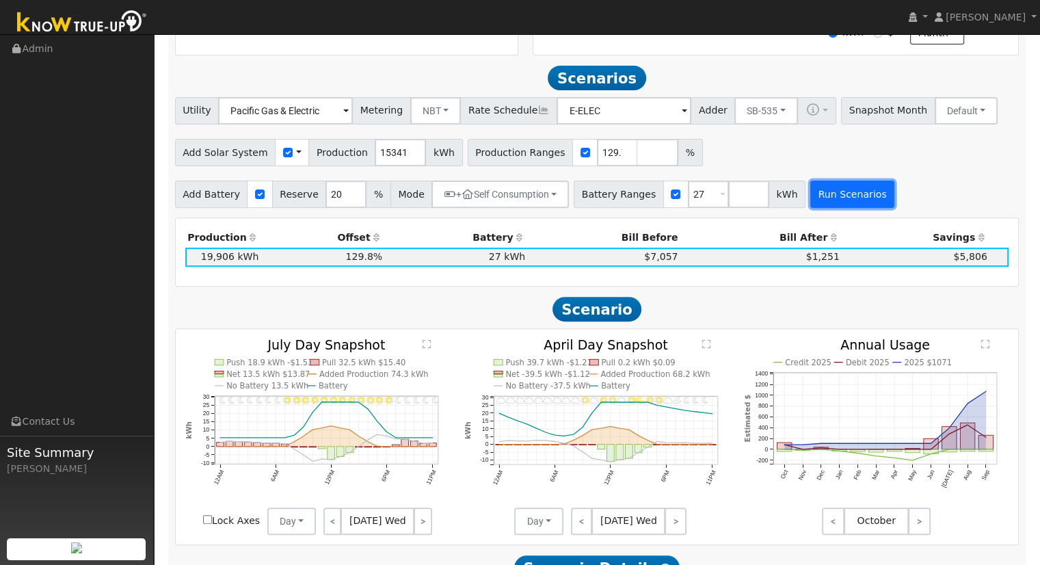
click at [821, 196] on button "Run Scenarios" at bounding box center [852, 194] width 84 height 27
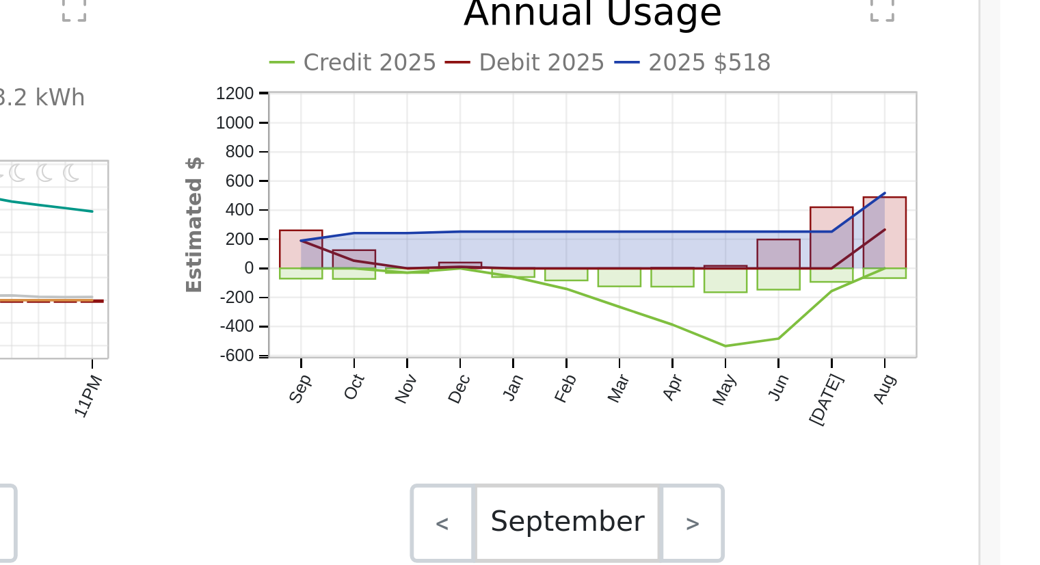
scroll to position [473, 0]
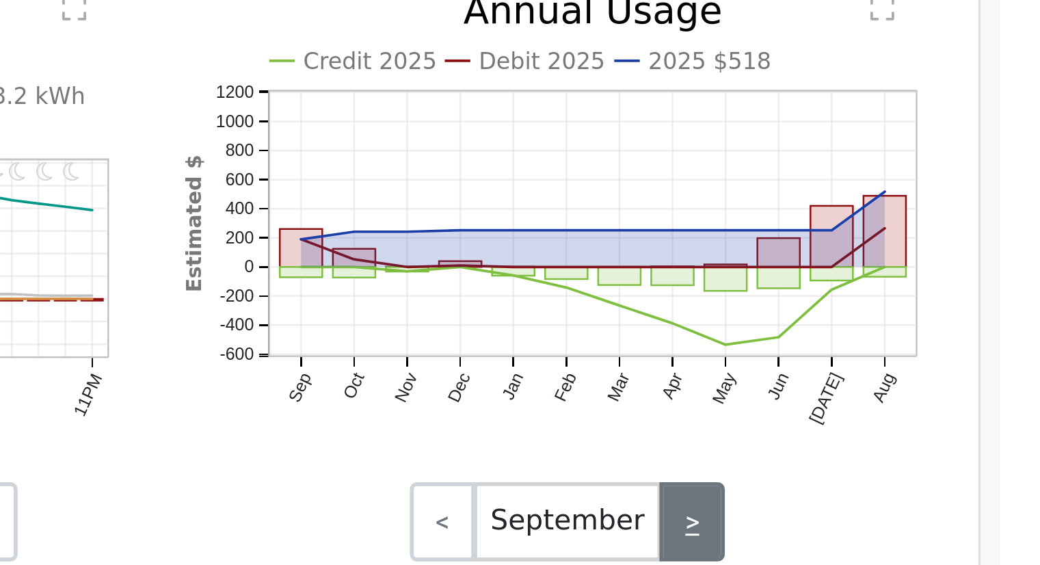
click at [914, 495] on link ">" at bounding box center [919, 492] width 23 height 27
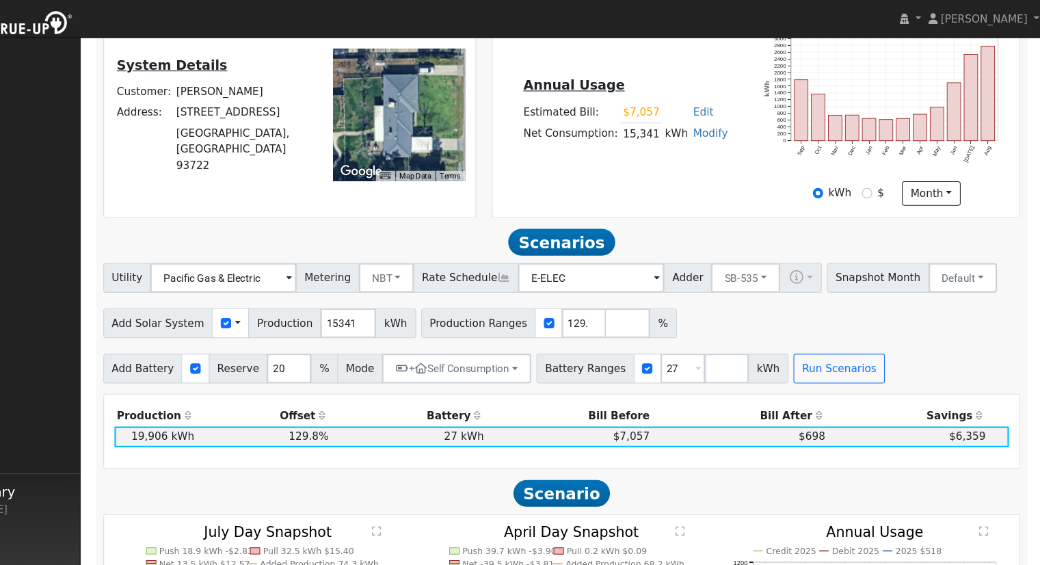
scroll to position [127, 0]
